Goal: Check status: Check status

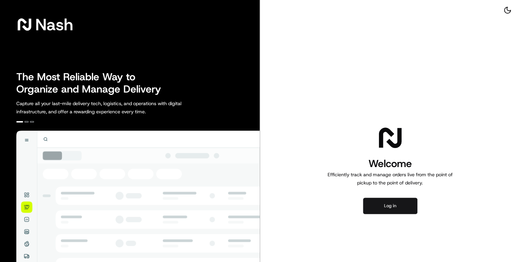
click at [390, 204] on button "Log in" at bounding box center [390, 205] width 54 height 16
